Goal: Information Seeking & Learning: Learn about a topic

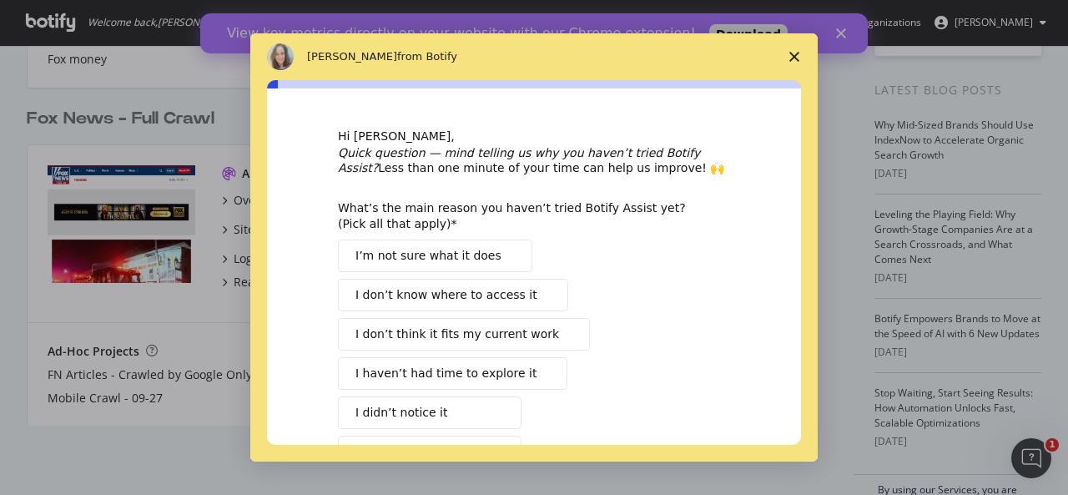
click at [796, 58] on polygon "Close survey" at bounding box center [795, 57] width 10 height 10
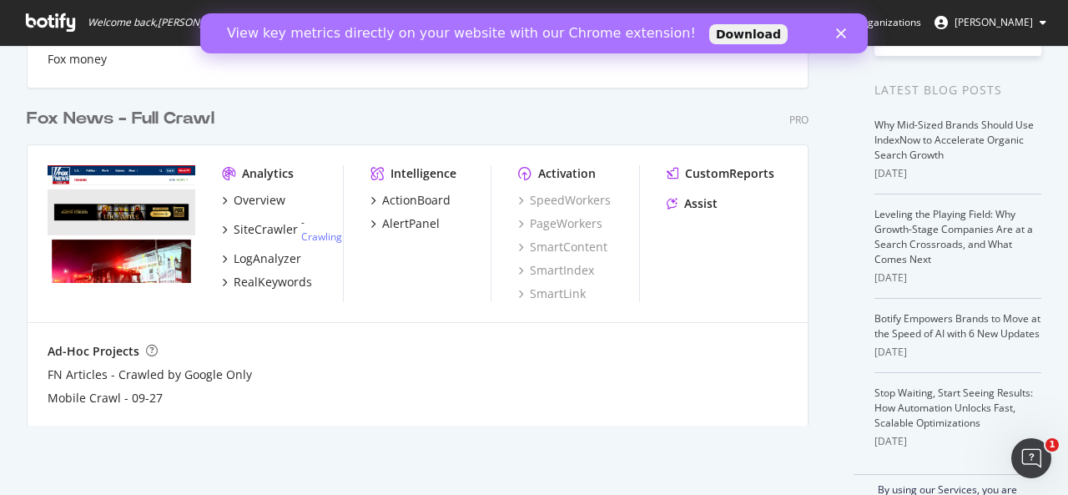
click at [830, 33] on div "View key metrics directly on your website with our Chrome extension! Download" at bounding box center [534, 33] width 668 height 27
click at [835, 33] on div "View key metrics directly on your website with our Chrome extension! Download" at bounding box center [534, 33] width 668 height 27
click at [841, 33] on polygon "Close" at bounding box center [841, 33] width 10 height 10
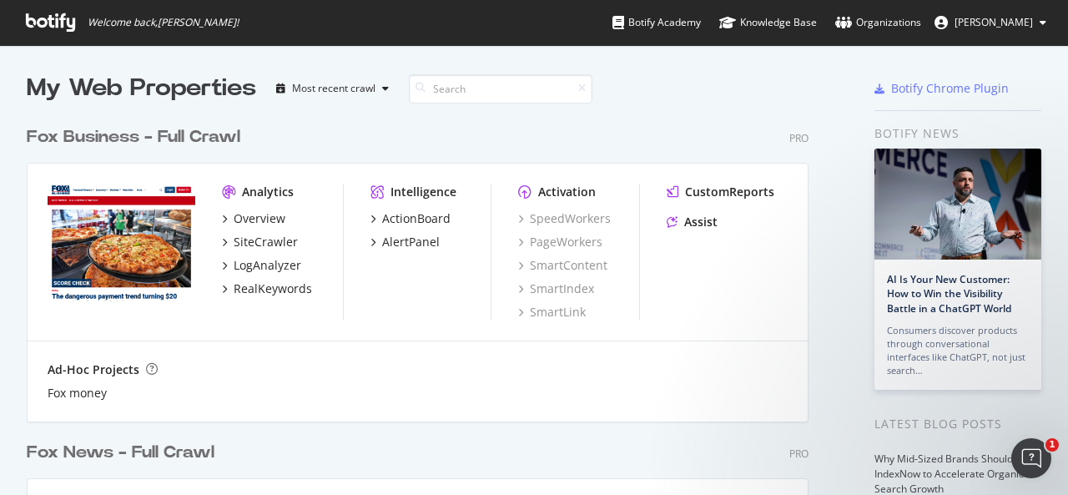
scroll to position [334, 0]
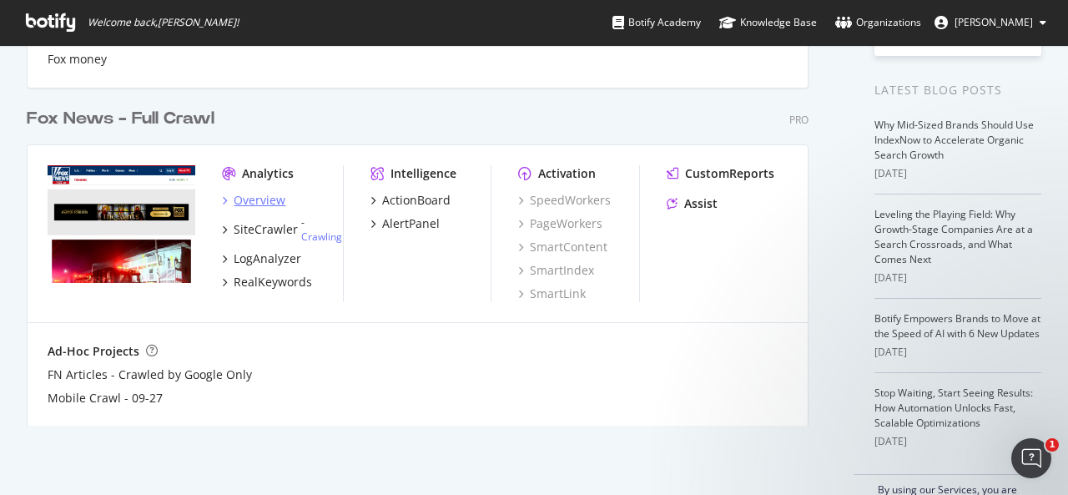
click at [273, 198] on div "Overview" at bounding box center [260, 200] width 52 height 17
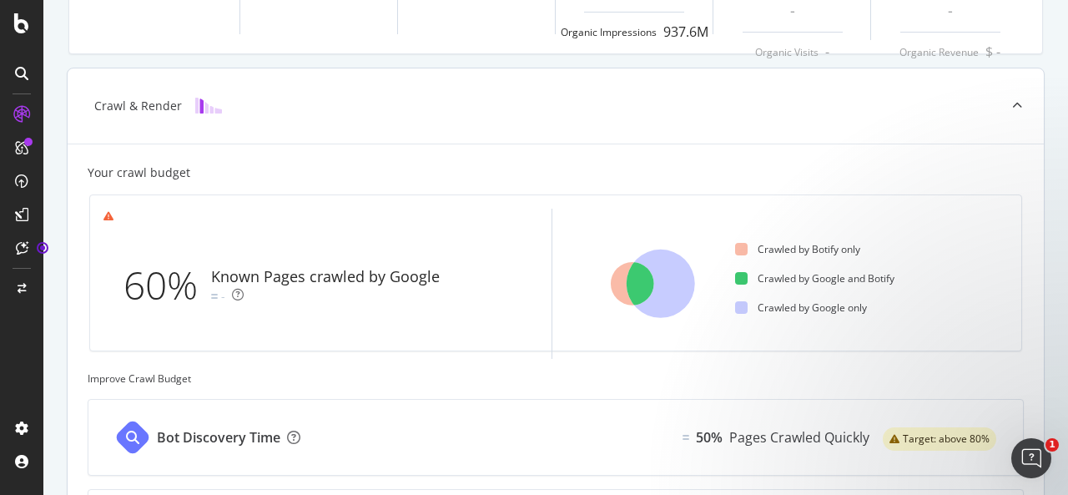
scroll to position [708, 0]
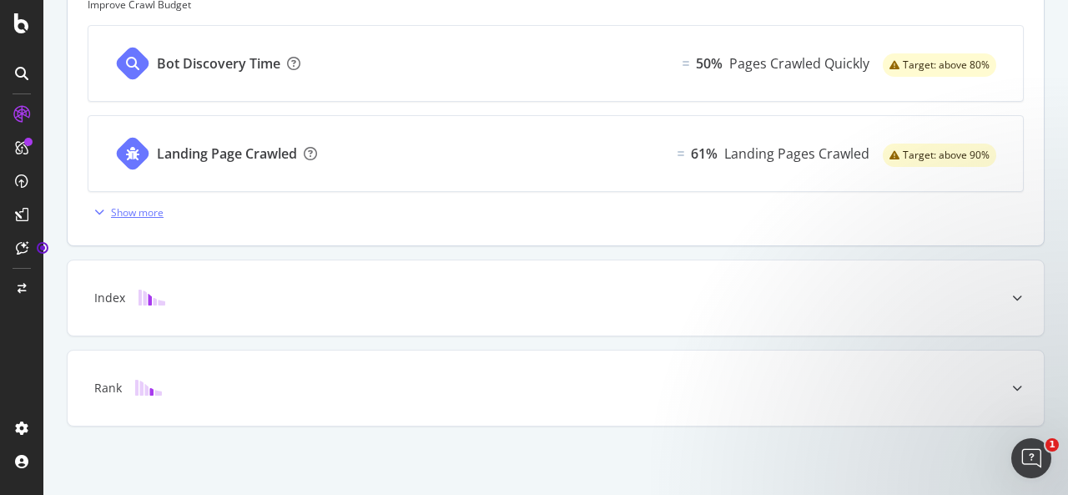
click at [121, 206] on div "Show more" at bounding box center [137, 212] width 53 height 14
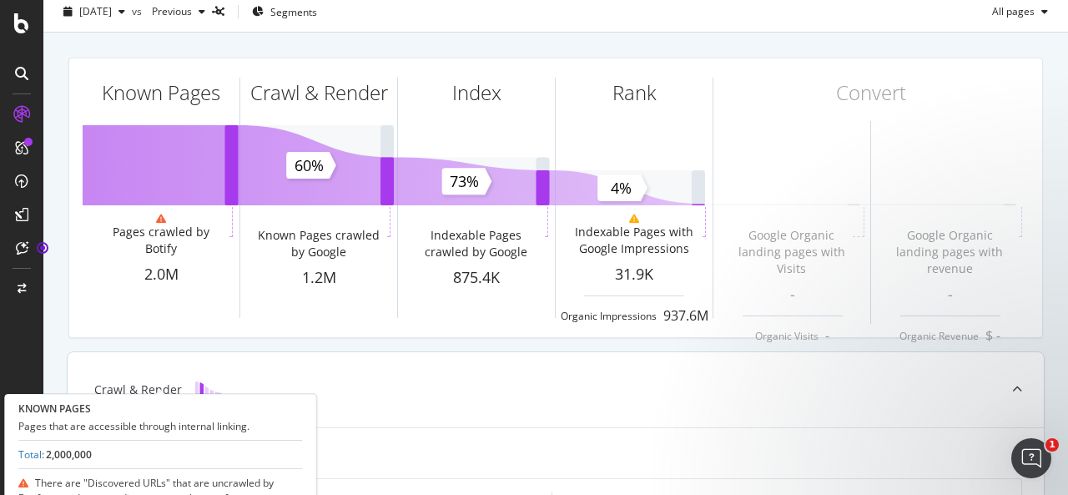
scroll to position [0, 0]
